Goal: Task Accomplishment & Management: Use online tool/utility

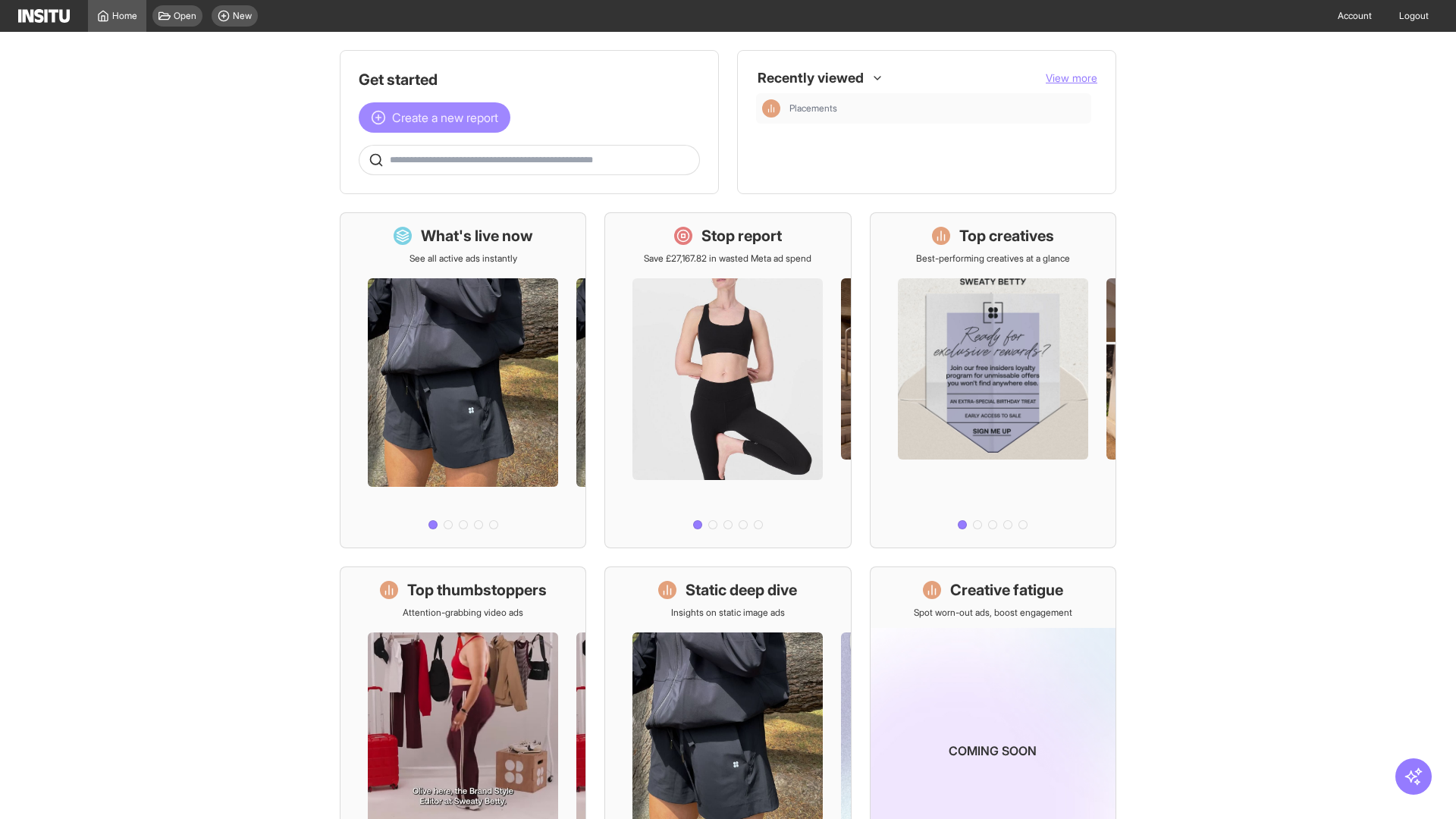
click at [438, 118] on span "Create a new report" at bounding box center [445, 118] width 106 height 18
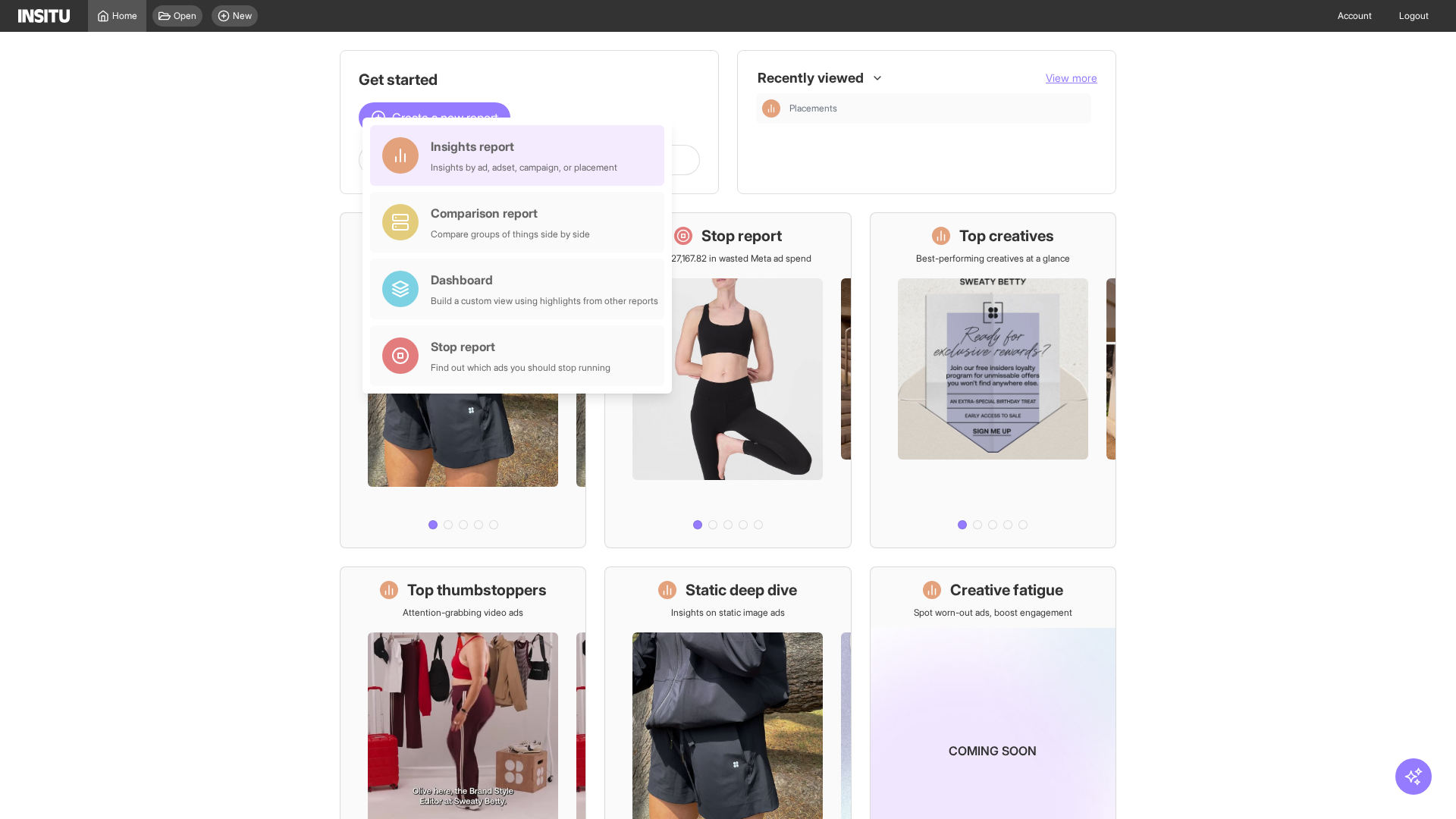
click at [521, 155] on div "Insights report Insights by ad, adset, campaign, or placement" at bounding box center [524, 155] width 186 height 37
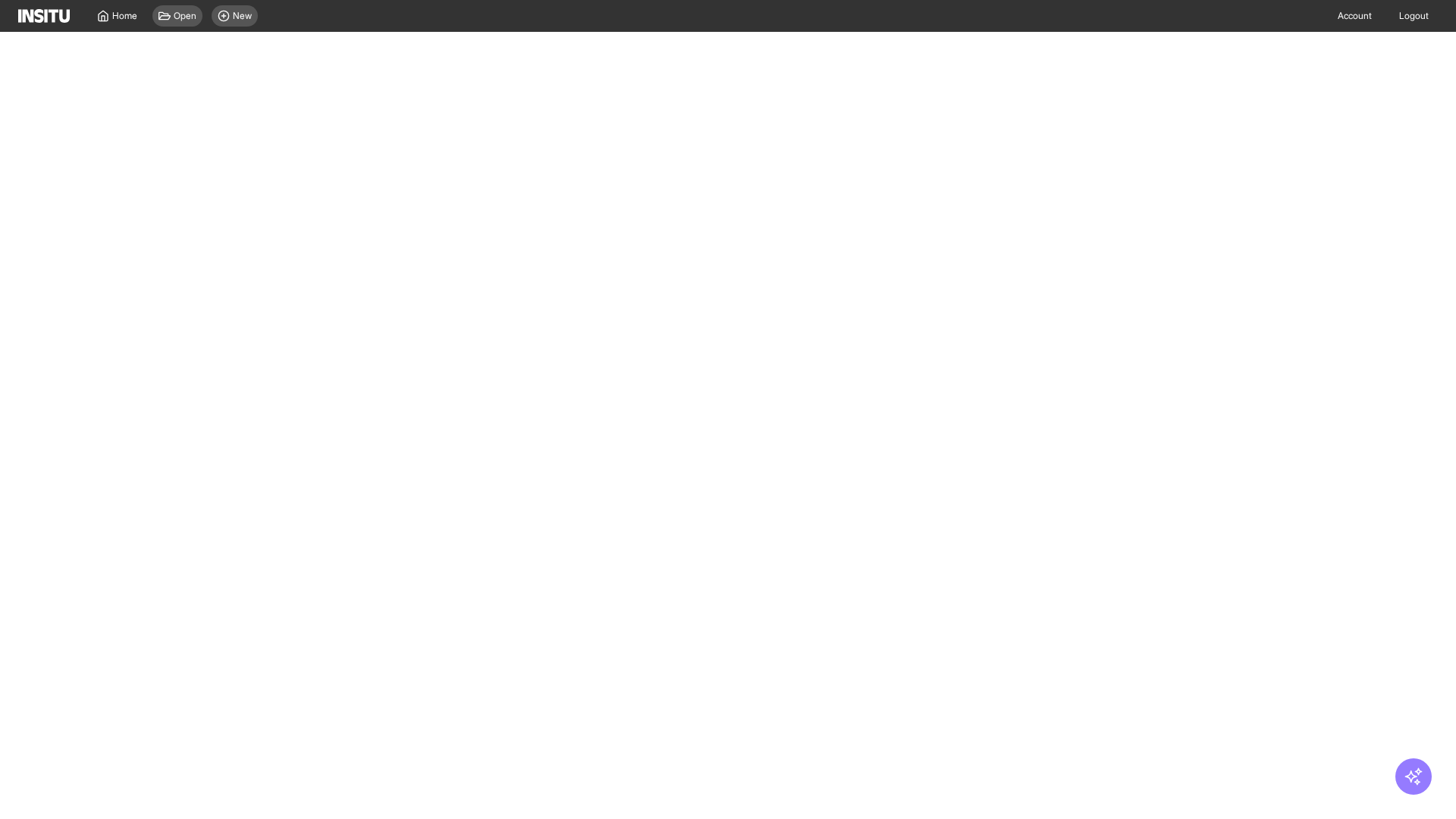
select select "**"
